Goal: Navigation & Orientation: Go to known website

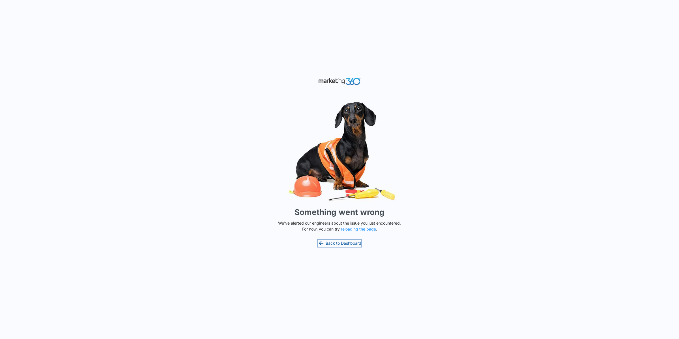
click at [352, 243] on link "Back to Dashboard" at bounding box center [340, 243] width 44 height 7
